Goal: Navigation & Orientation: Find specific page/section

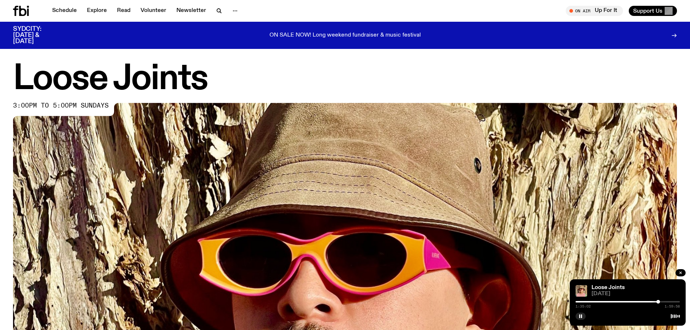
scroll to position [321, 0]
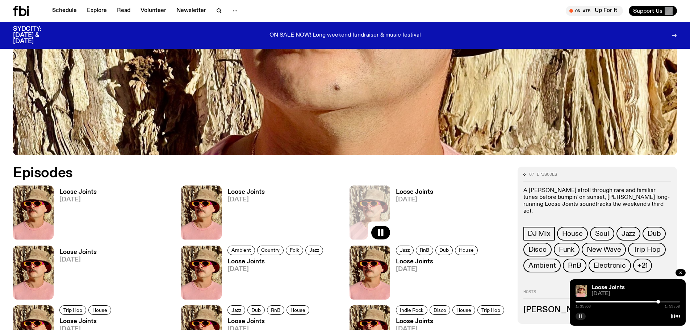
click at [580, 316] on icon "button" at bounding box center [581, 316] width 4 height 4
click at [583, 315] on button "button" at bounding box center [581, 316] width 10 height 7
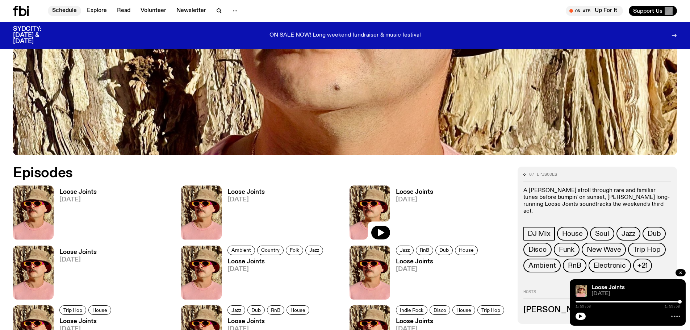
click at [66, 10] on link "Schedule" at bounding box center [64, 11] width 33 height 10
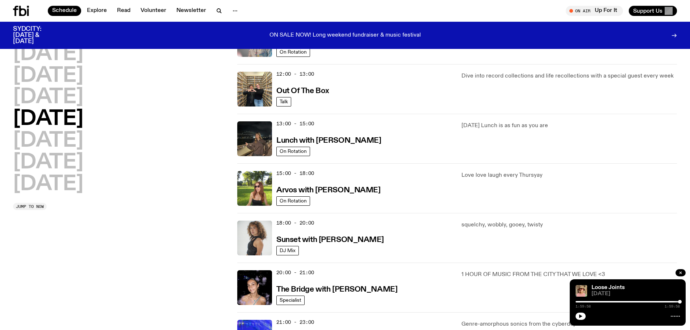
scroll to position [212, 0]
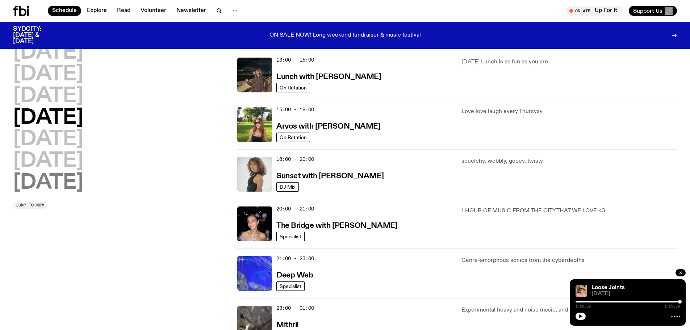
click at [63, 188] on h2 "[DATE]" at bounding box center [48, 183] width 70 height 20
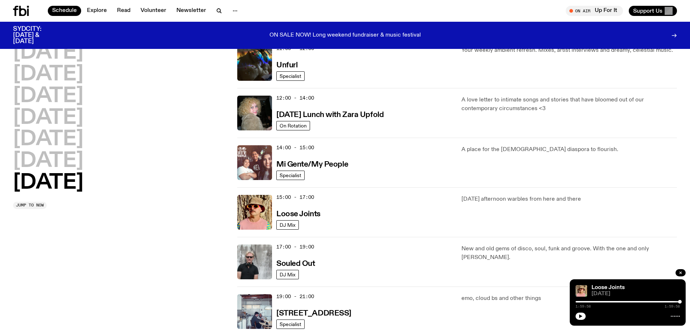
scroll to position [274, 0]
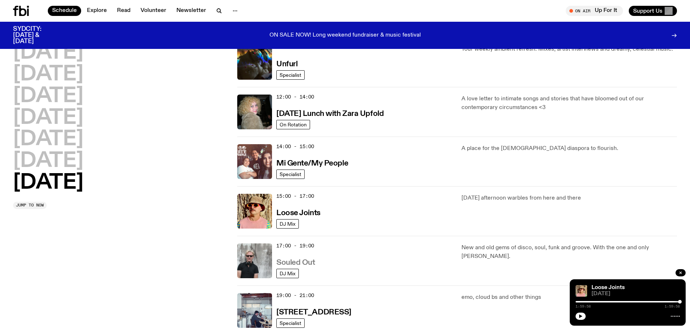
click at [312, 265] on h3 "Souled Out" at bounding box center [296, 263] width 39 height 8
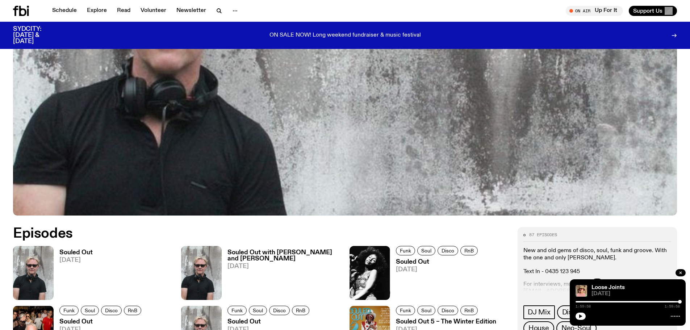
scroll to position [358, 0]
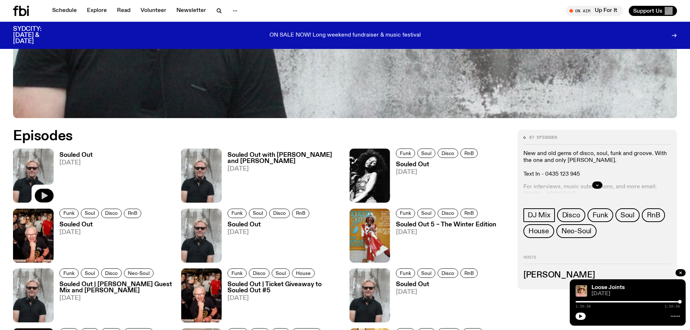
click at [41, 195] on icon "button" at bounding box center [44, 195] width 9 height 9
